Goal: Find specific page/section: Find specific page/section

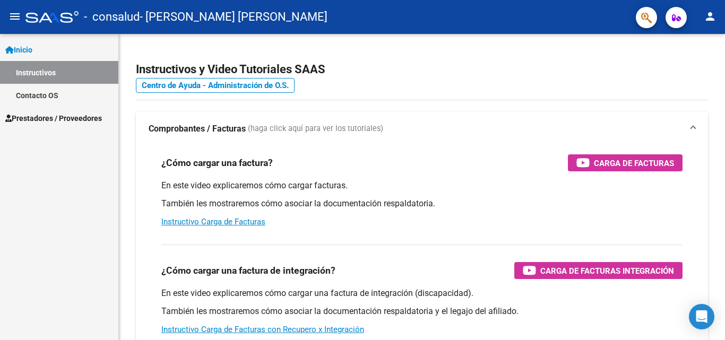
click at [47, 69] on link "Instructivos" at bounding box center [59, 72] width 118 height 23
click at [30, 49] on span "Inicio" at bounding box center [18, 50] width 27 height 12
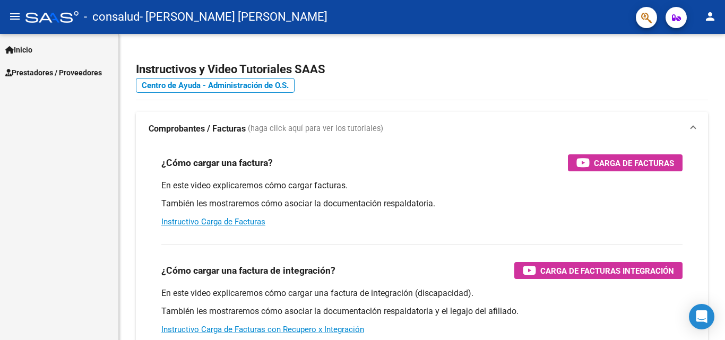
click at [51, 75] on span "Prestadores / Proveedores" at bounding box center [53, 73] width 97 height 12
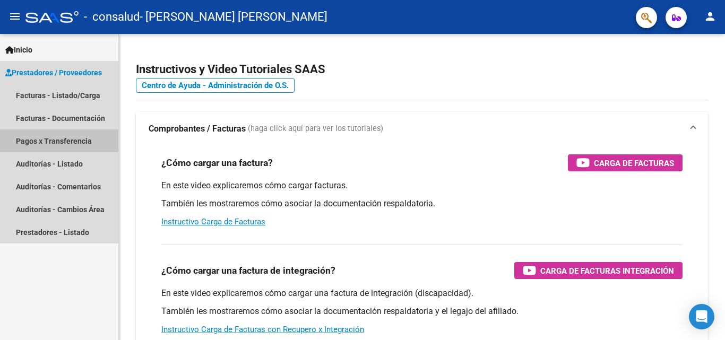
click at [49, 135] on link "Pagos x Transferencia" at bounding box center [59, 140] width 118 height 23
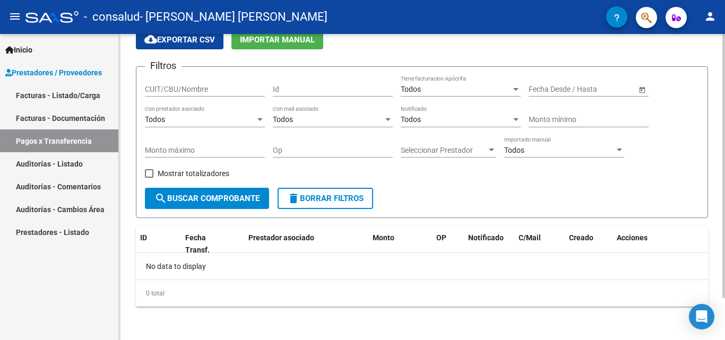
scroll to position [49, 0]
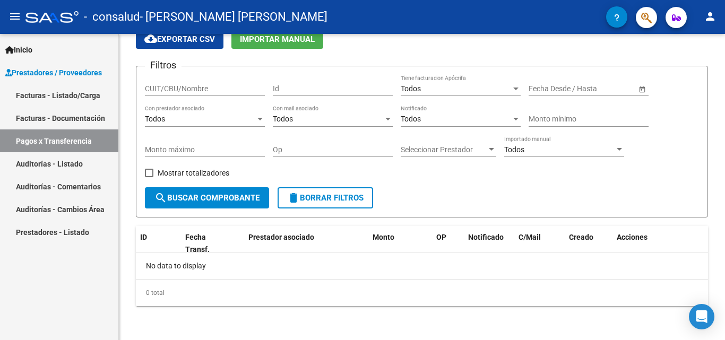
click at [45, 94] on link "Facturas - Listado/Carga" at bounding box center [59, 95] width 118 height 23
